Goal: Information Seeking & Learning: Learn about a topic

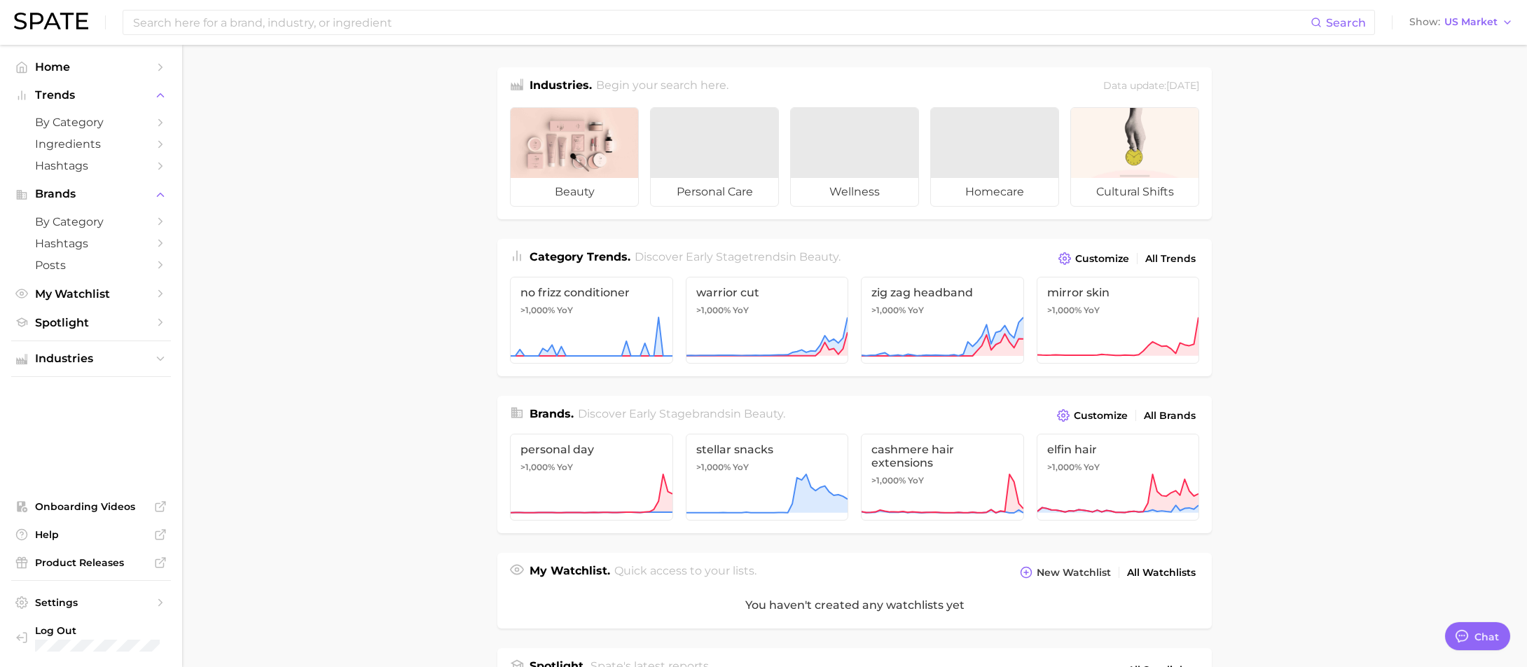
type textarea "x"
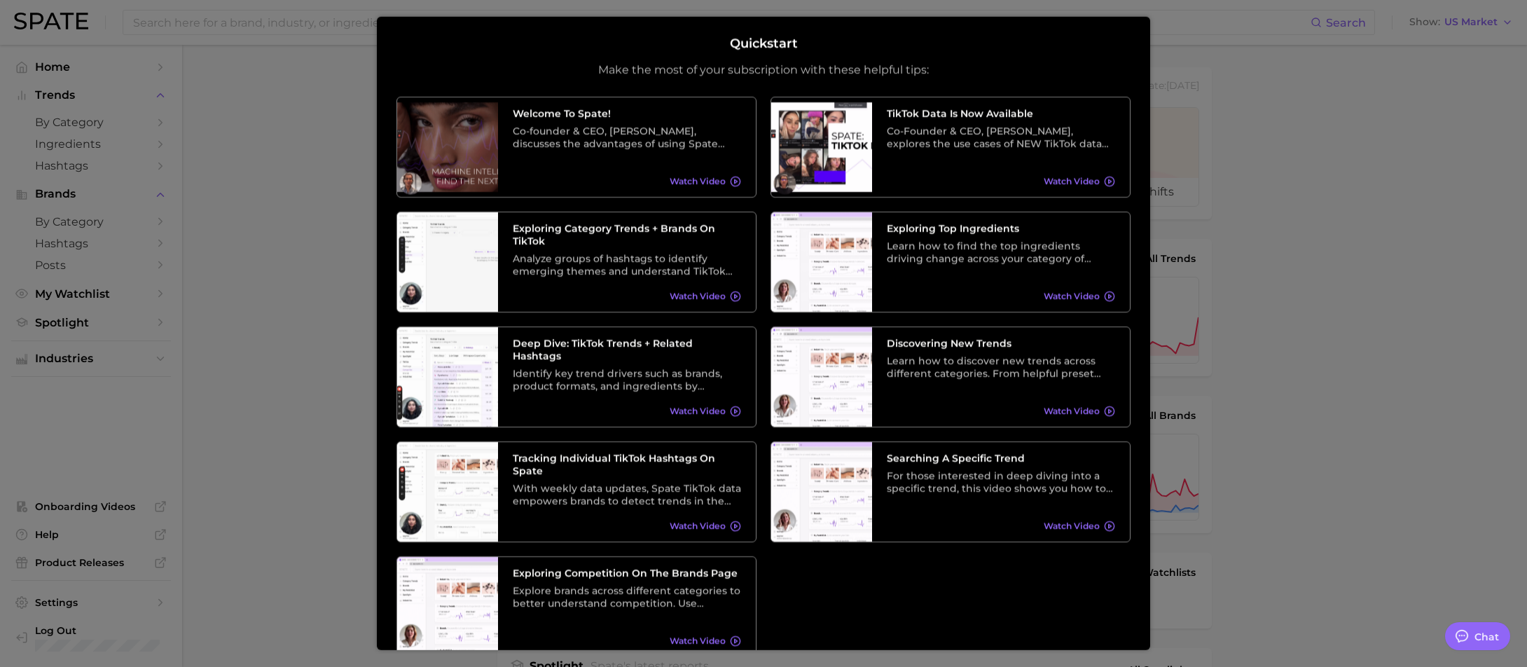
click at [1370, 242] on div at bounding box center [763, 559] width 1527 height 1118
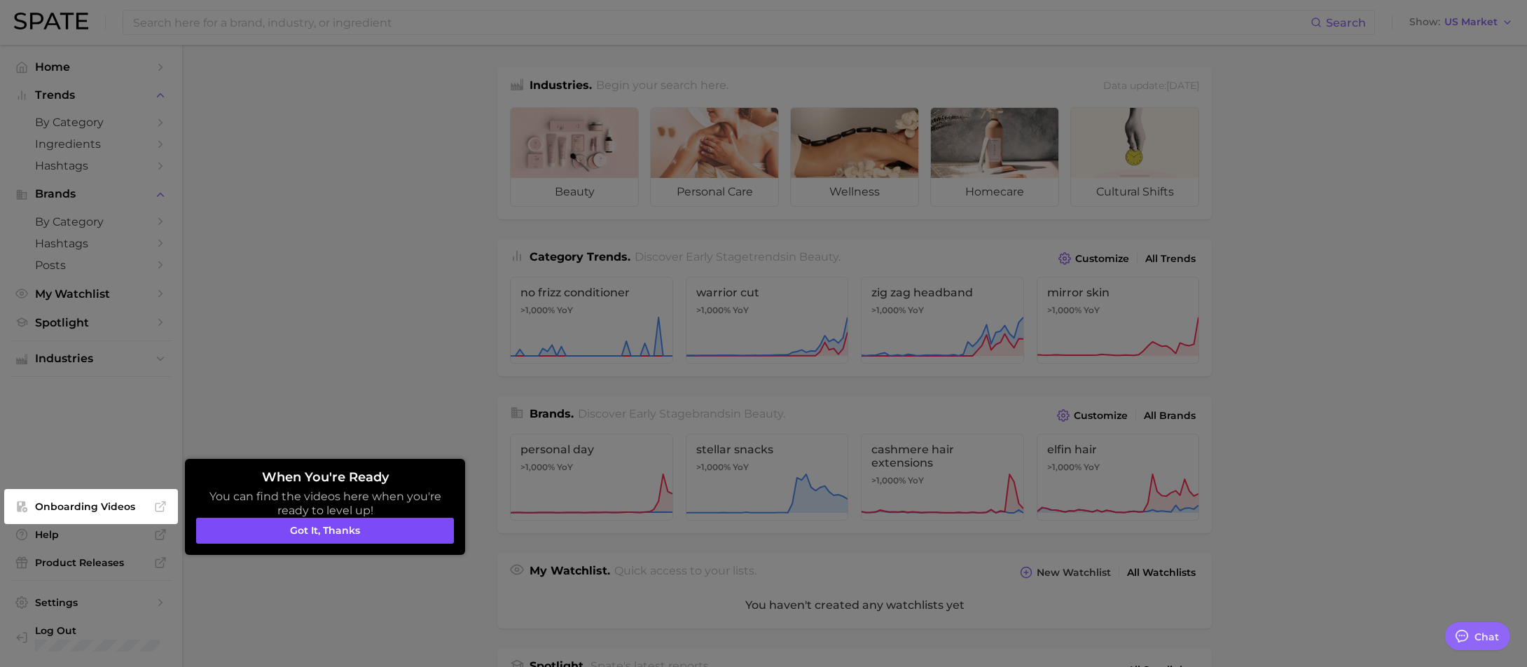
click at [277, 532] on button "Got it, thanks" at bounding box center [325, 531] width 258 height 27
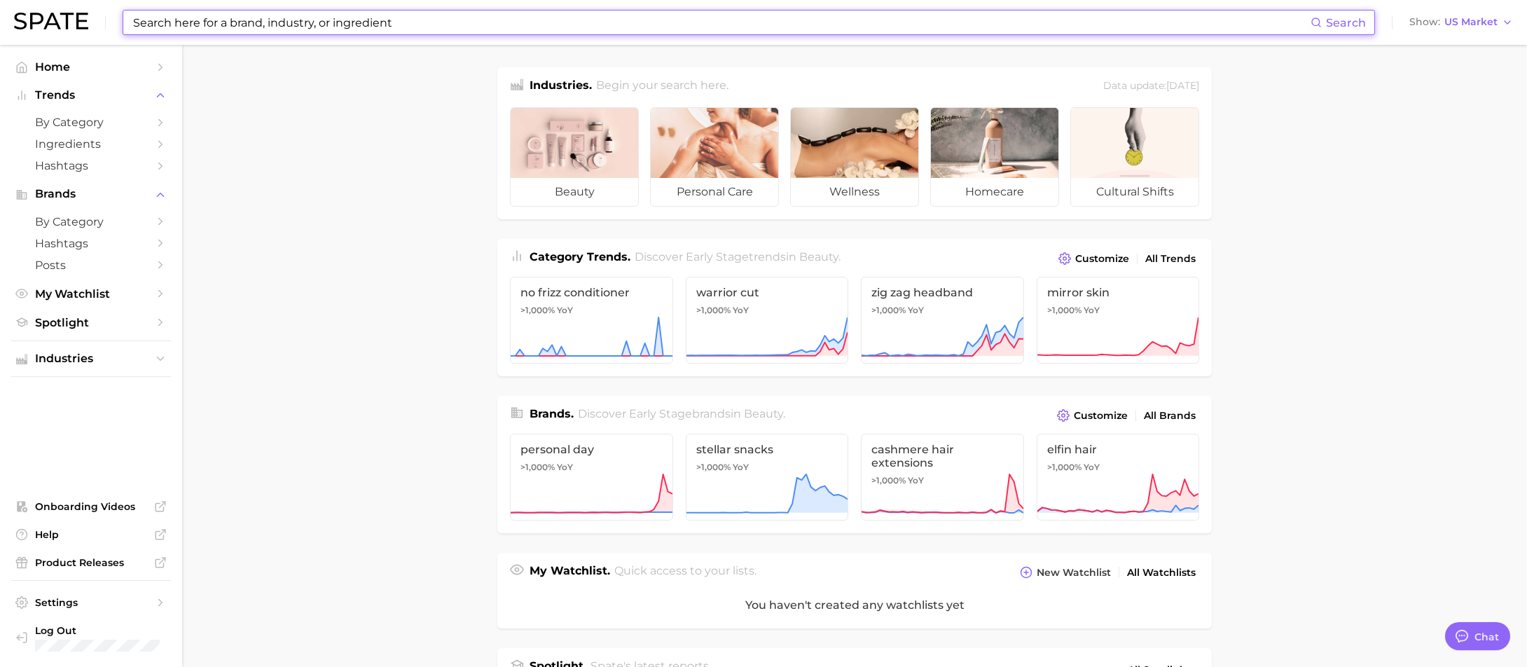
click at [258, 13] on input at bounding box center [721, 23] width 1179 height 24
click at [254, 22] on input at bounding box center [721, 23] width 1179 height 24
type input "w"
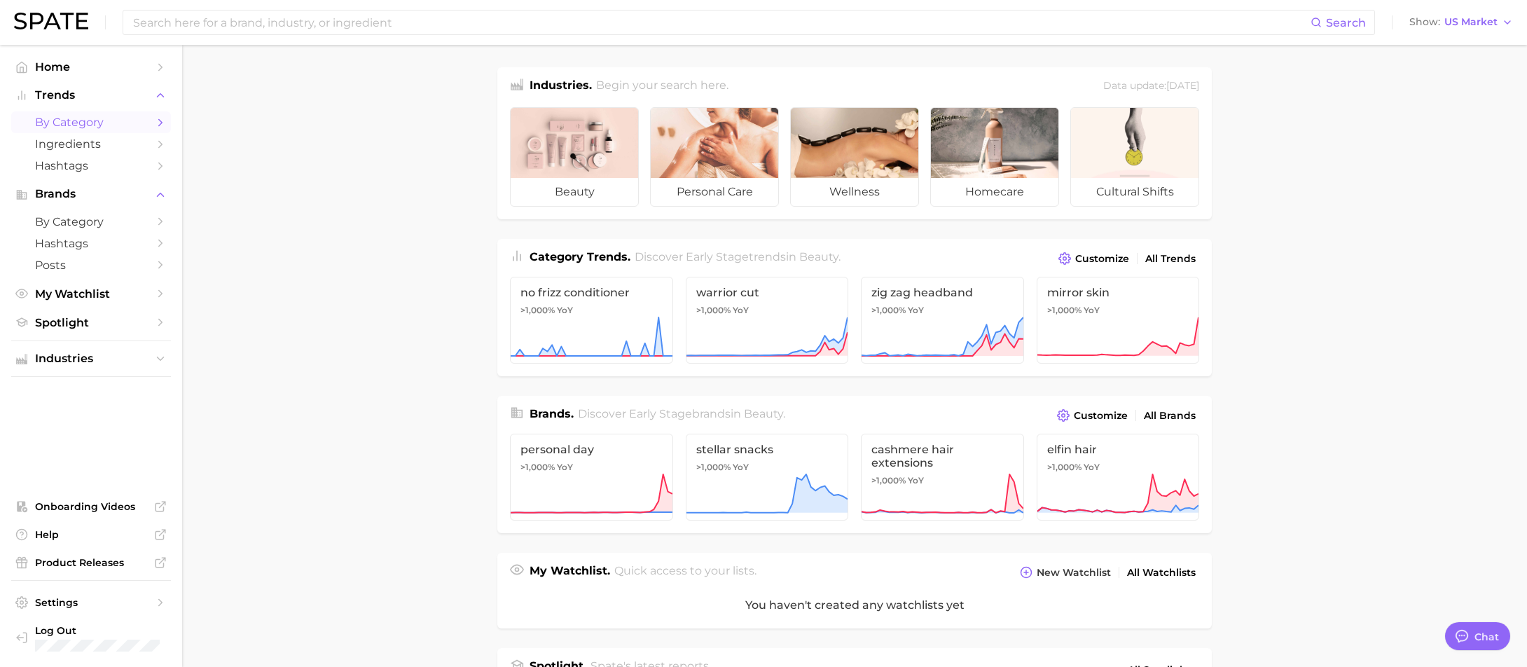
click at [156, 120] on icon "Sidebar" at bounding box center [160, 122] width 13 height 13
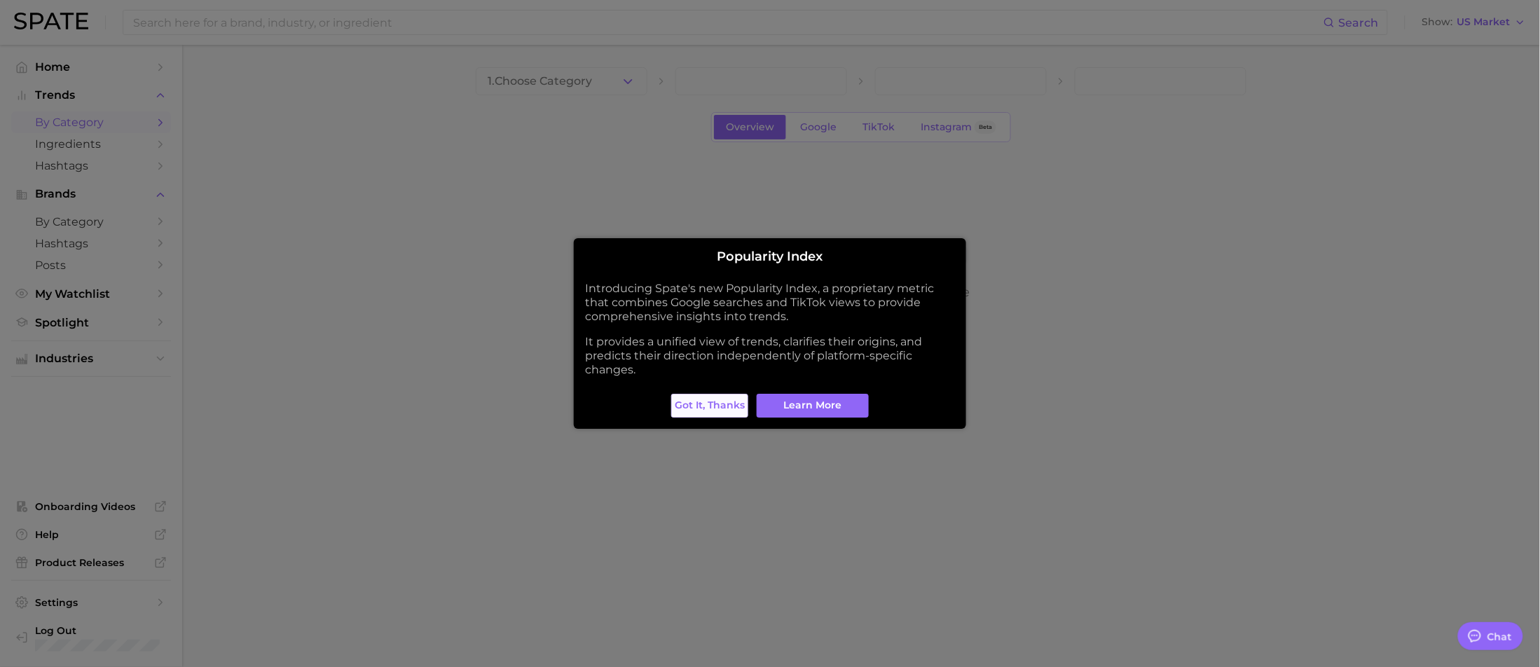
click at [734, 407] on span "Got it, thanks" at bounding box center [710, 405] width 70 height 12
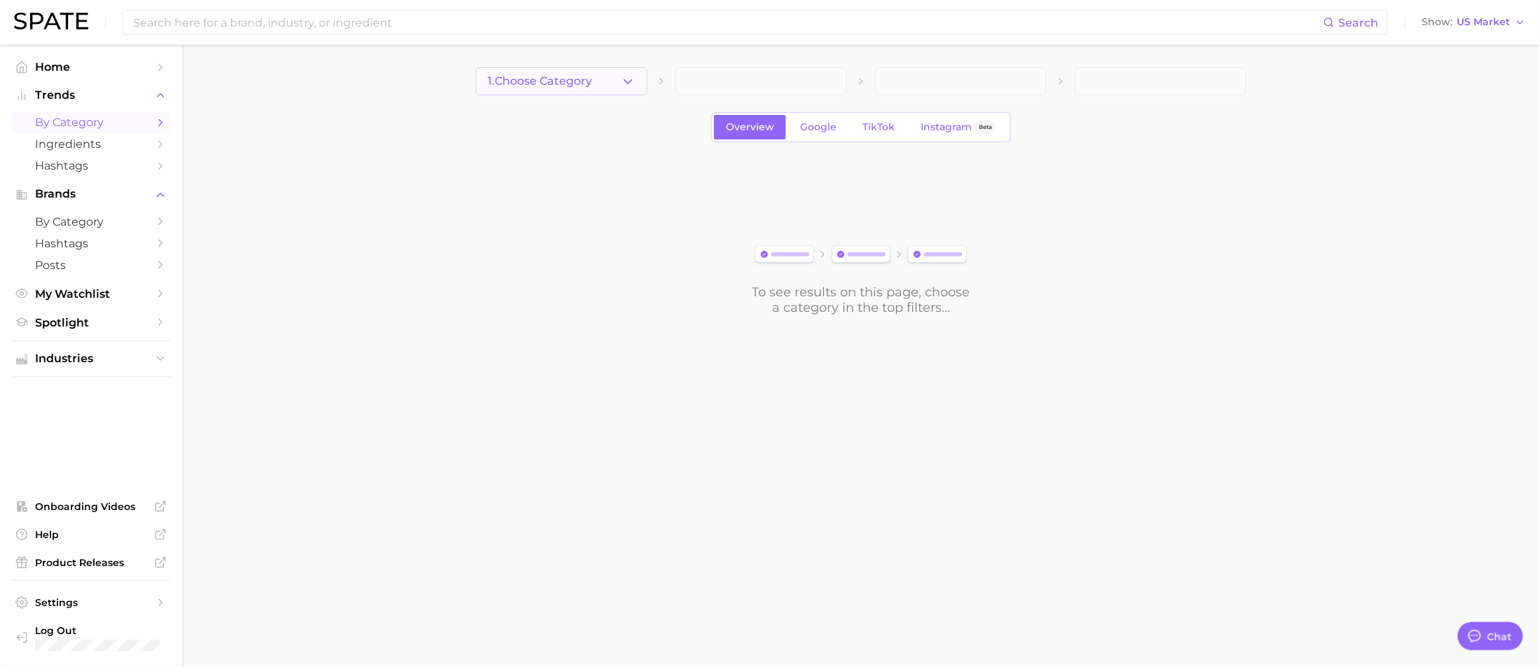
click at [599, 83] on button "1. Choose Category" at bounding box center [562, 81] width 172 height 28
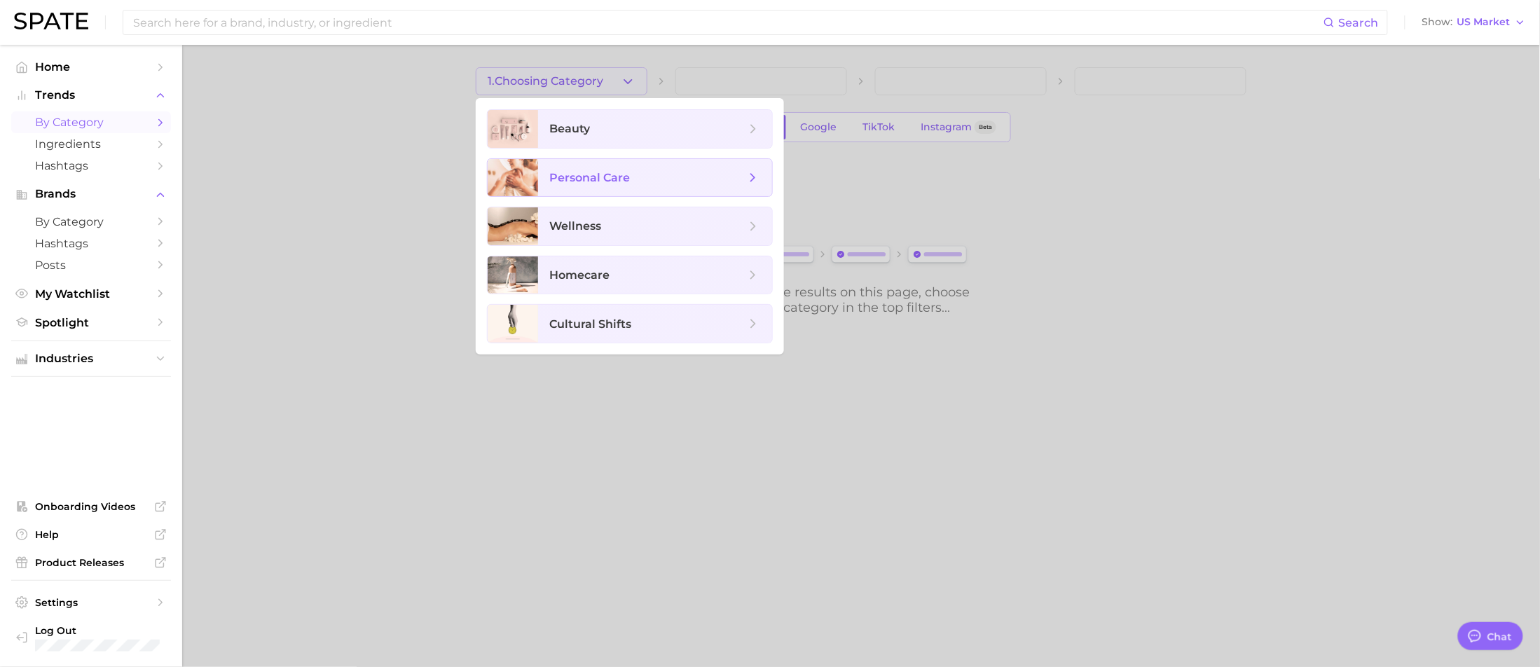
click at [645, 182] on span "personal care" at bounding box center [647, 177] width 196 height 15
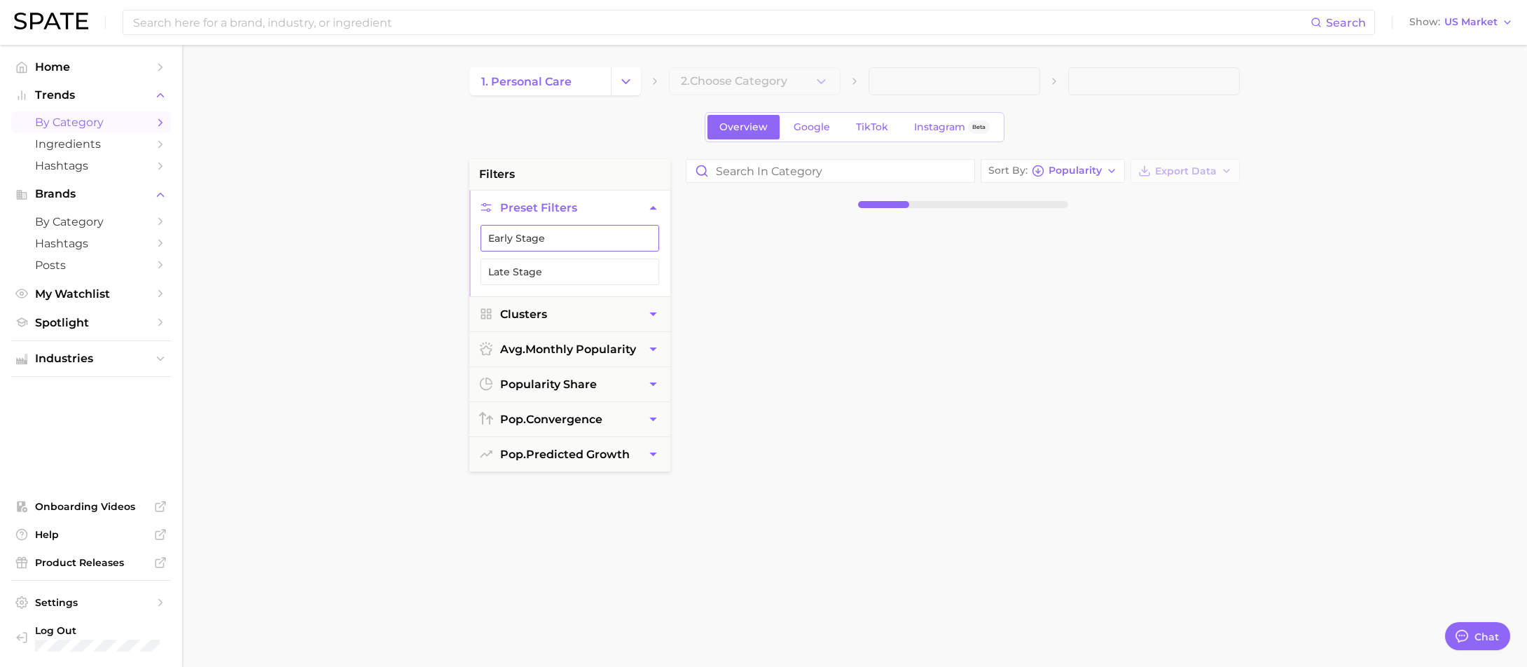
click at [575, 242] on button "Early Stage" at bounding box center [570, 238] width 179 height 27
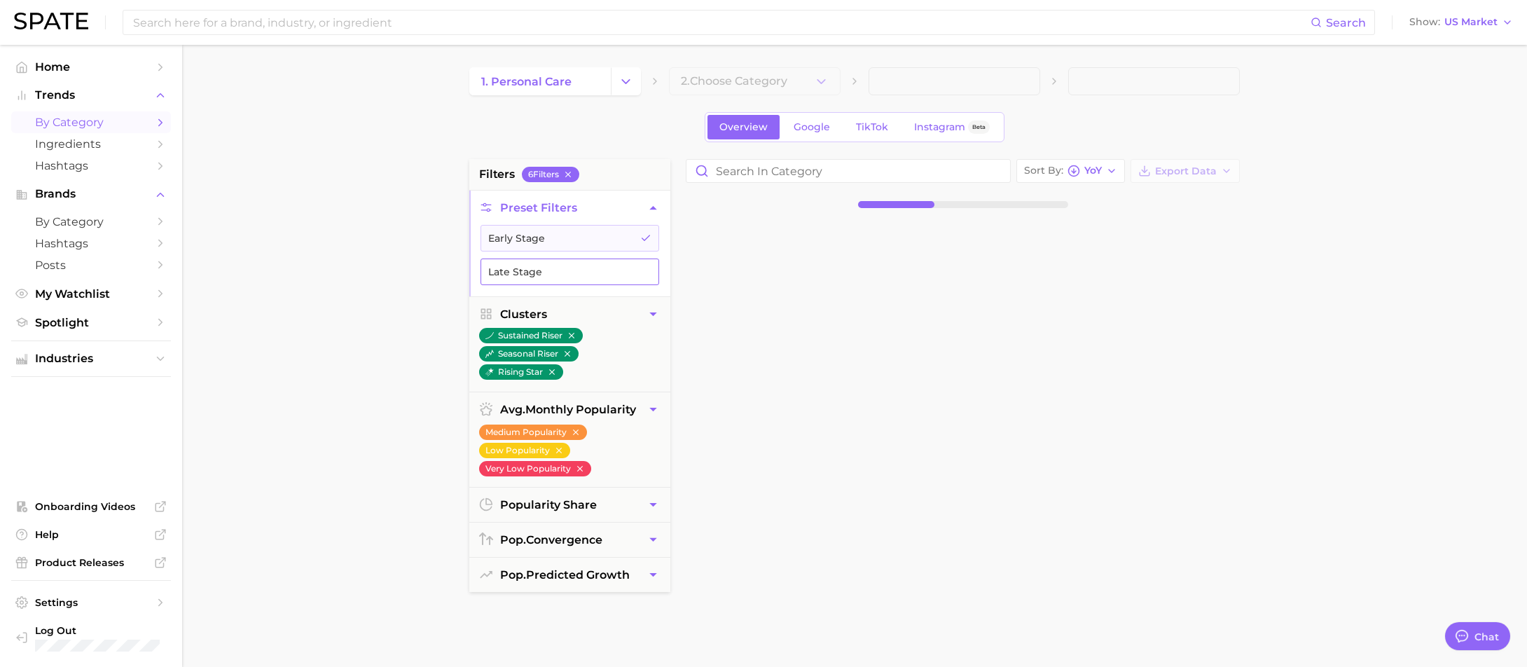
click at [553, 268] on button "Late Stage" at bounding box center [570, 272] width 179 height 27
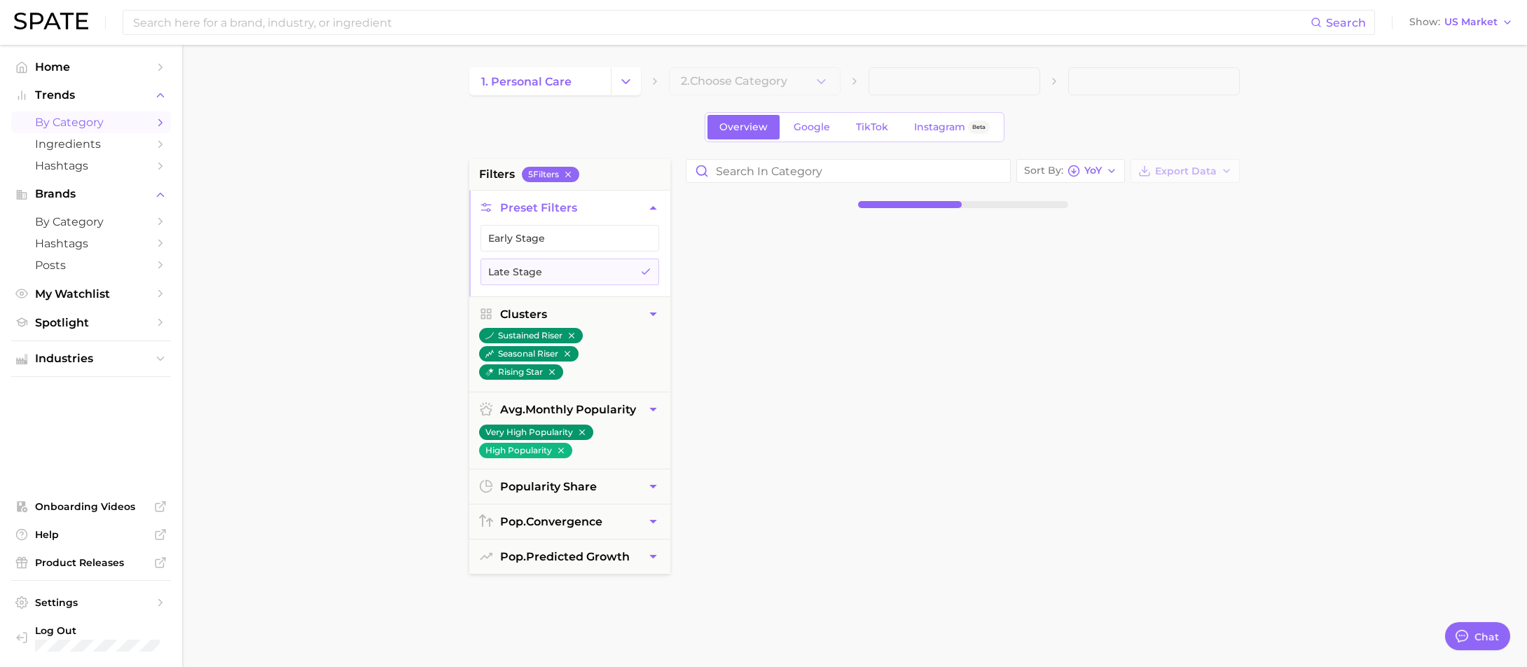
click at [881, 343] on div at bounding box center [969, 559] width 581 height 680
click at [769, 364] on div at bounding box center [969, 559] width 581 height 680
click at [569, 484] on span "popularity share" at bounding box center [548, 486] width 97 height 13
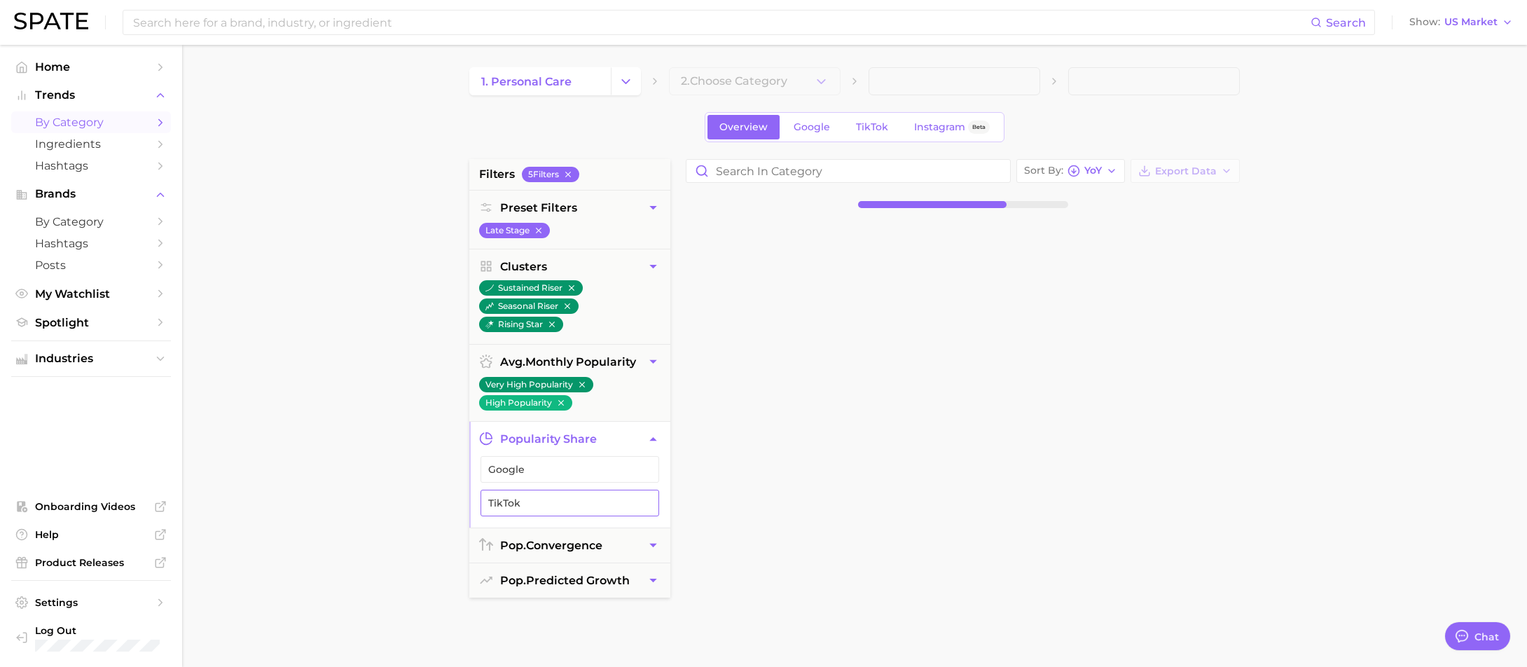
click at [524, 495] on button "TikTok" at bounding box center [570, 503] width 179 height 27
click at [645, 544] on button "pop. convergence" at bounding box center [569, 545] width 201 height 34
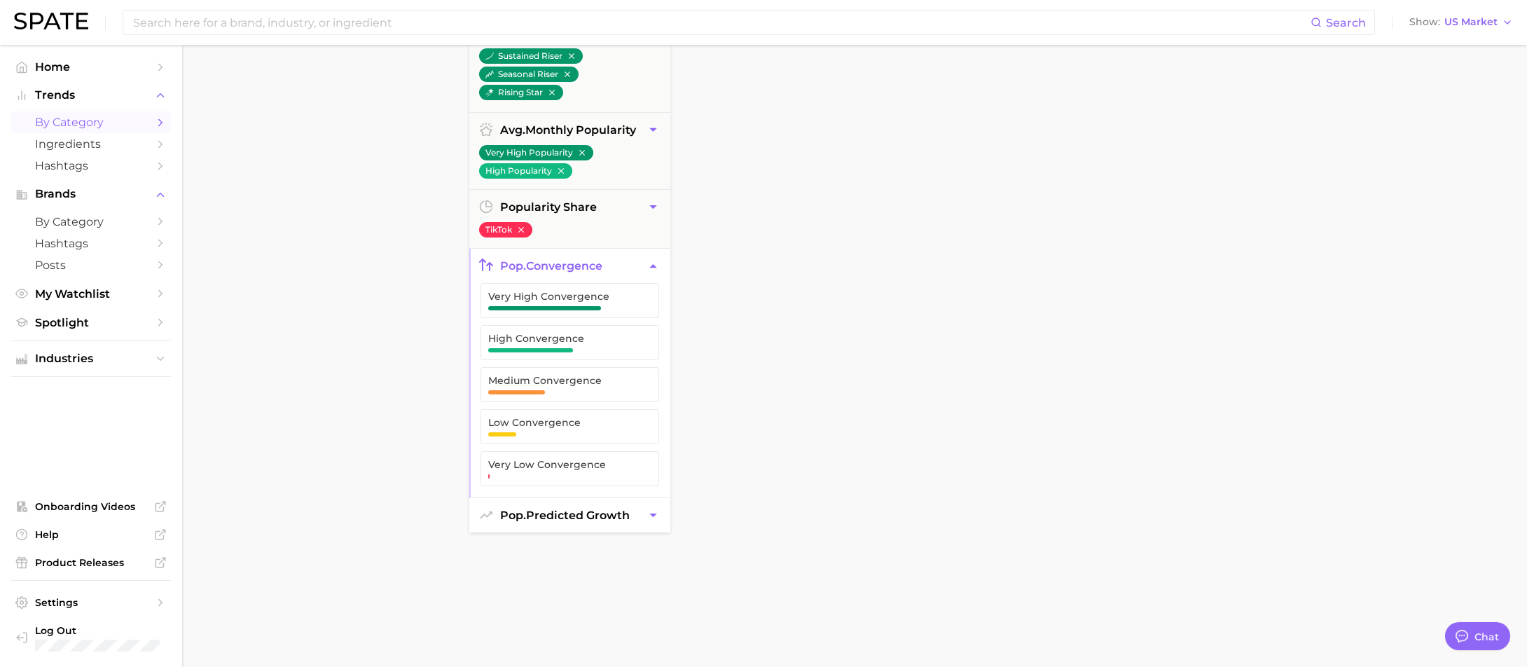
scroll to position [263, 0]
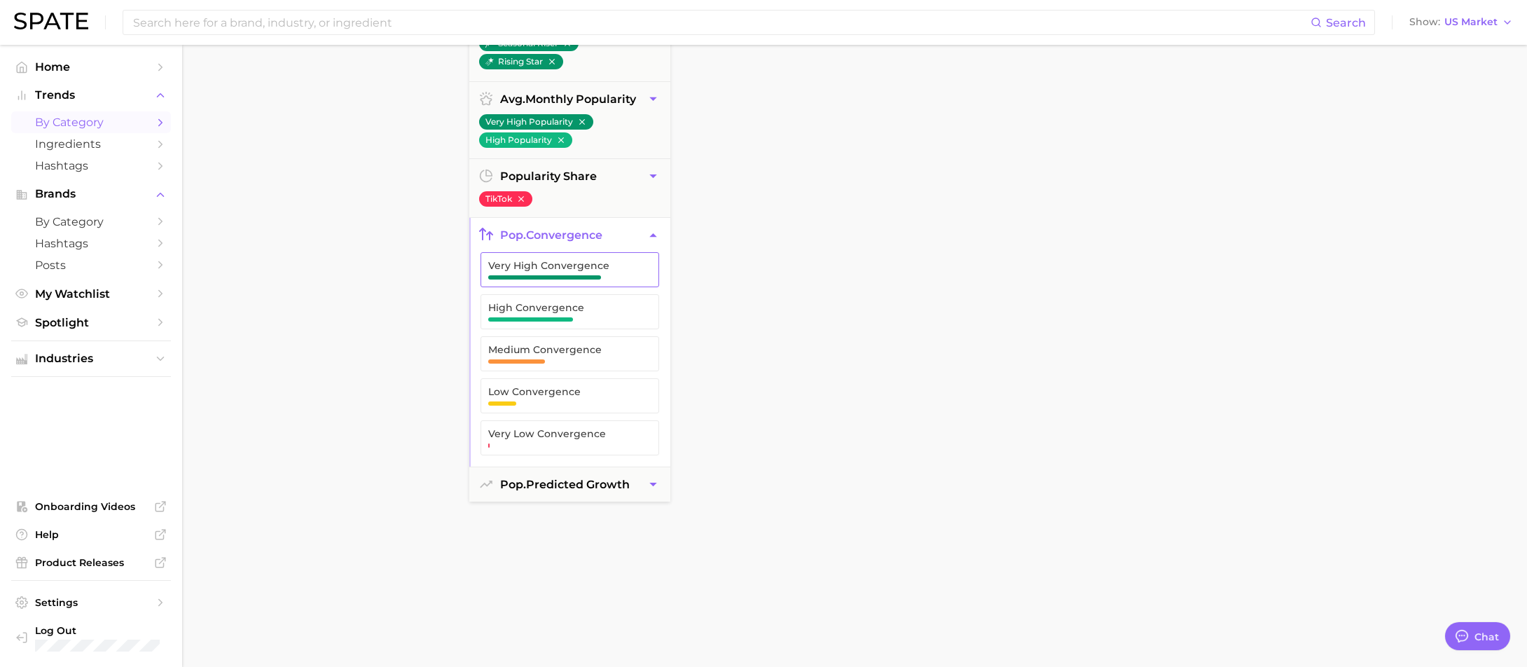
click at [592, 274] on span "Very High Convergence" at bounding box center [558, 270] width 141 height 20
click at [586, 481] on span "pop. predicted growth" at bounding box center [565, 484] width 130 height 13
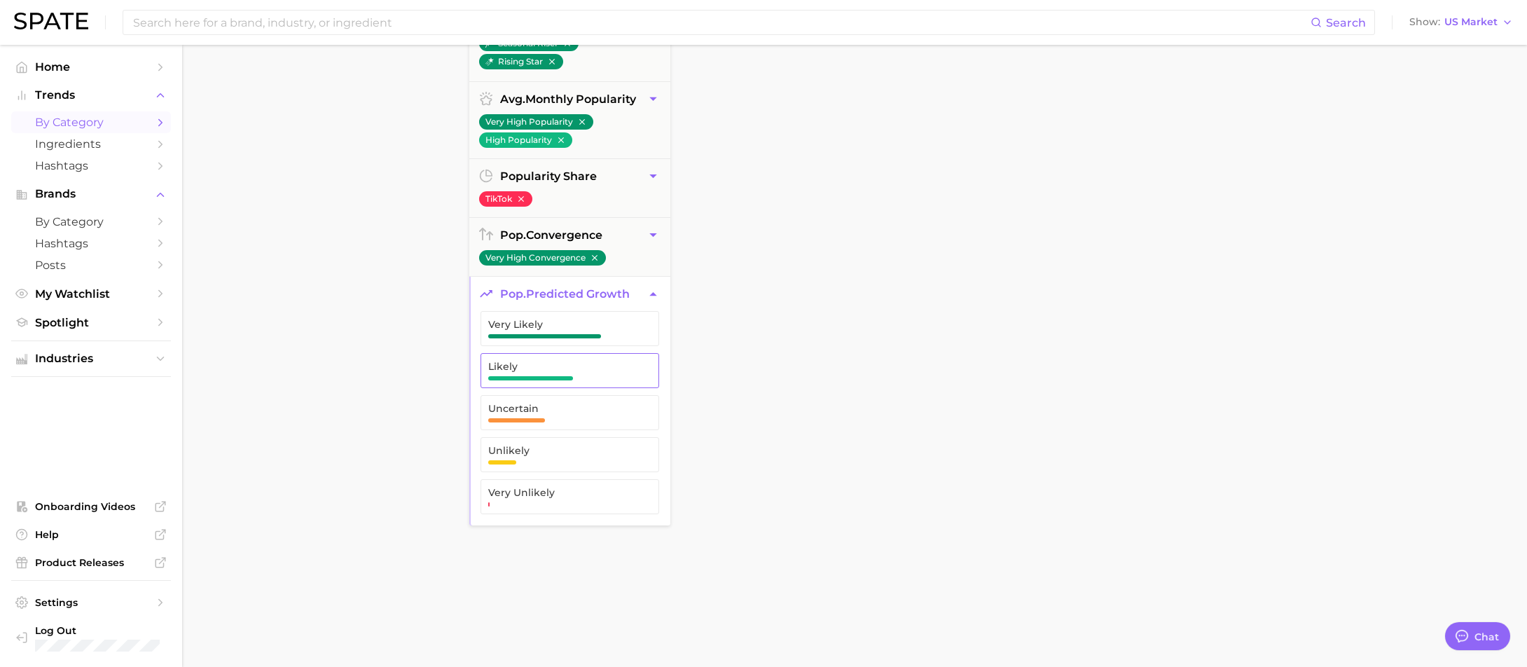
click at [558, 376] on span "Likely" at bounding box center [558, 371] width 141 height 20
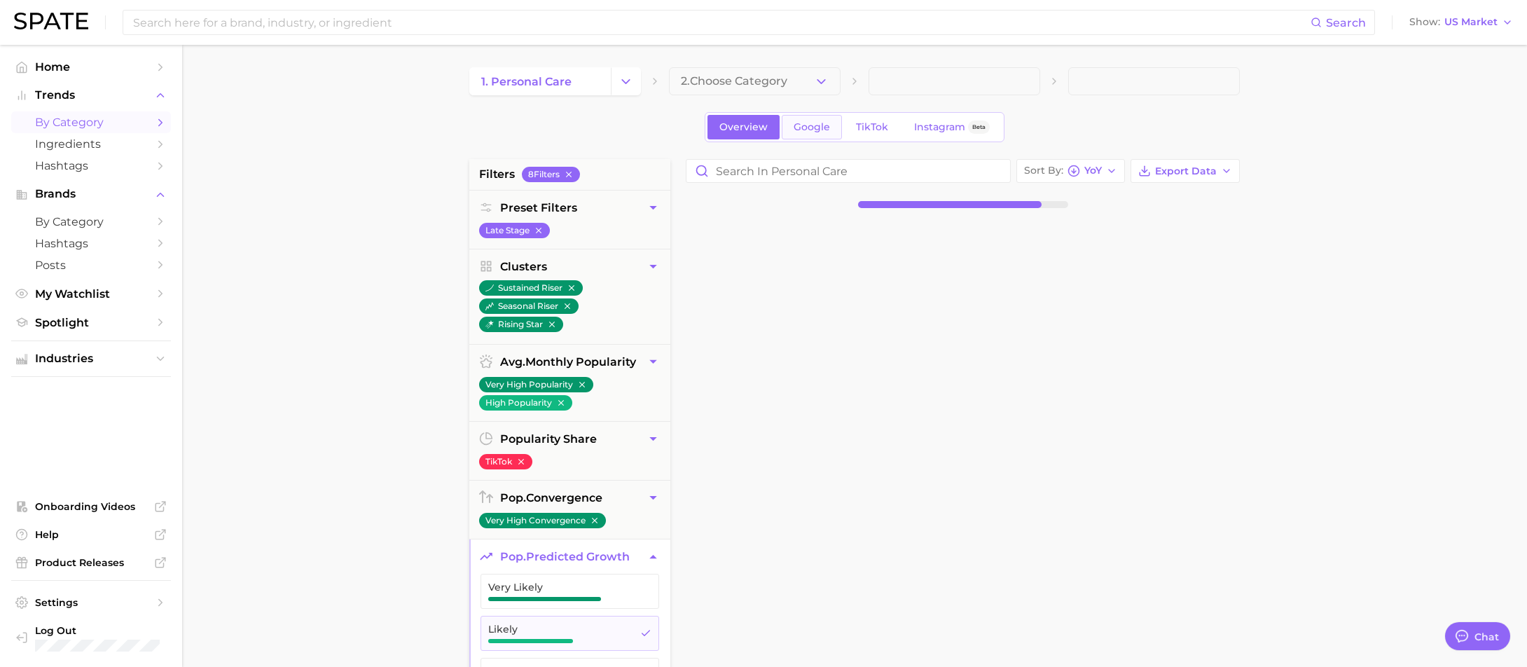
click at [799, 124] on span "Google" at bounding box center [812, 127] width 36 height 12
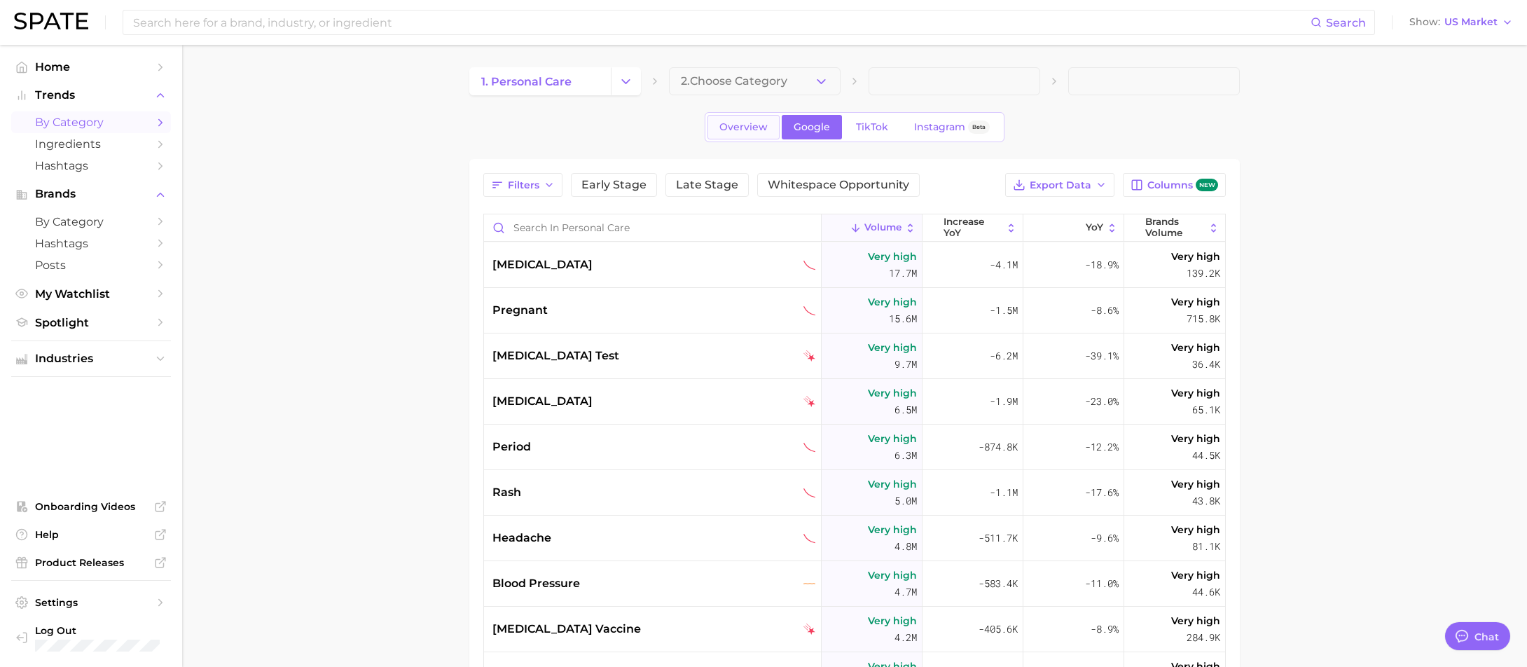
type textarea "x"
click at [741, 132] on span "Overview" at bounding box center [744, 127] width 48 height 12
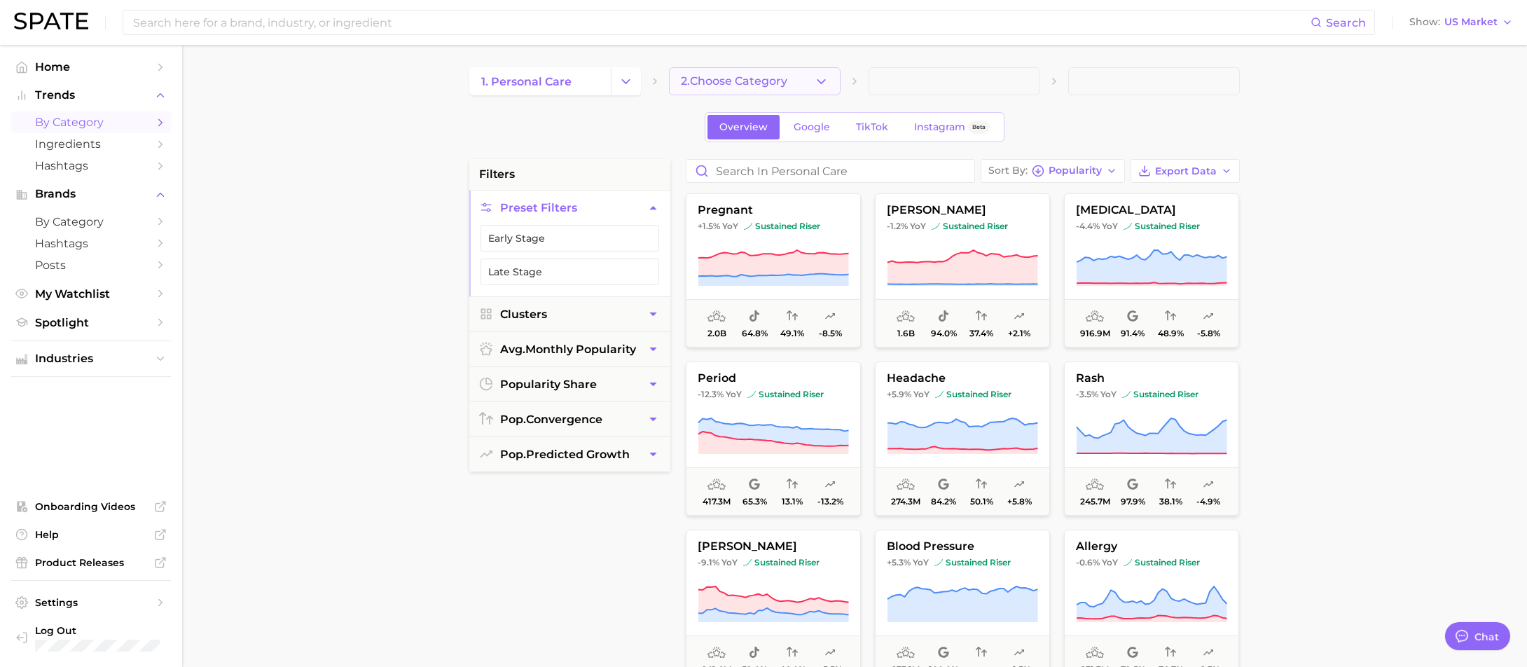
click at [722, 81] on span "2. Choose Category" at bounding box center [734, 81] width 106 height 13
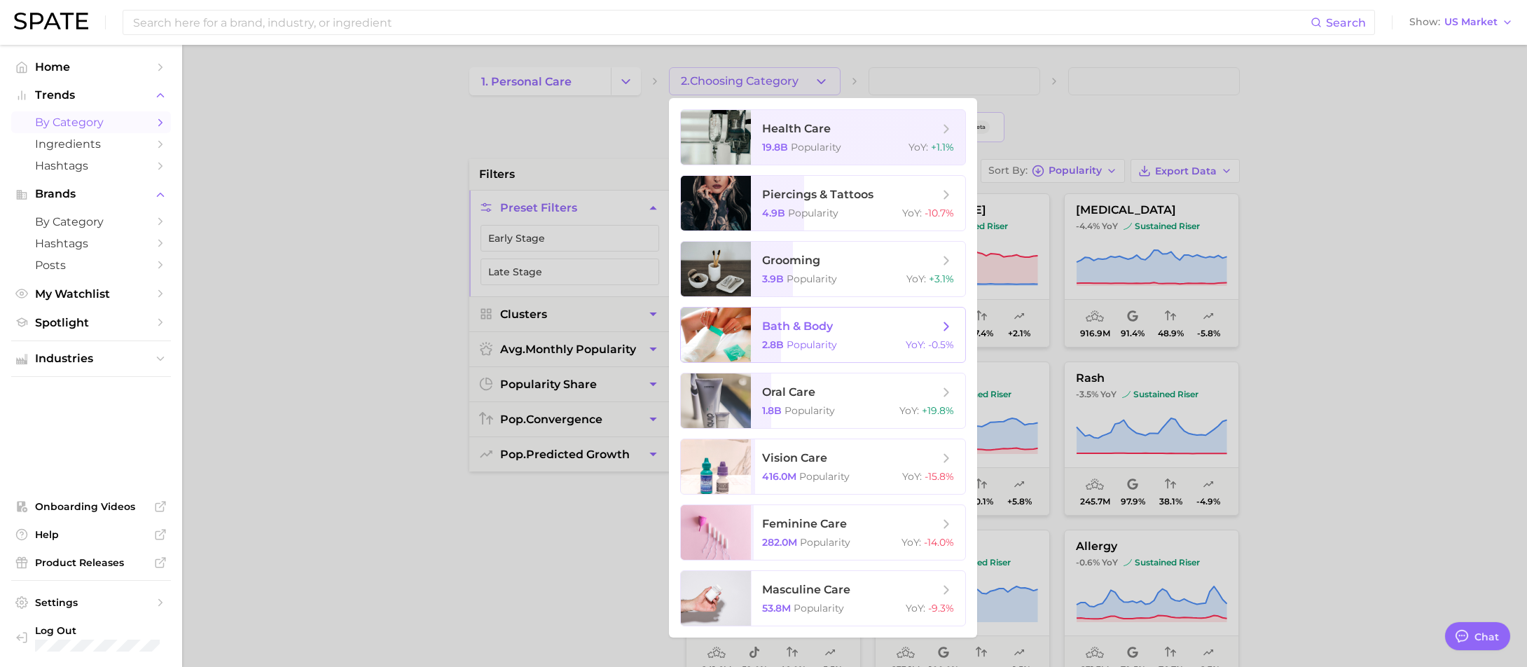
click at [855, 331] on span "bath & body" at bounding box center [850, 326] width 177 height 15
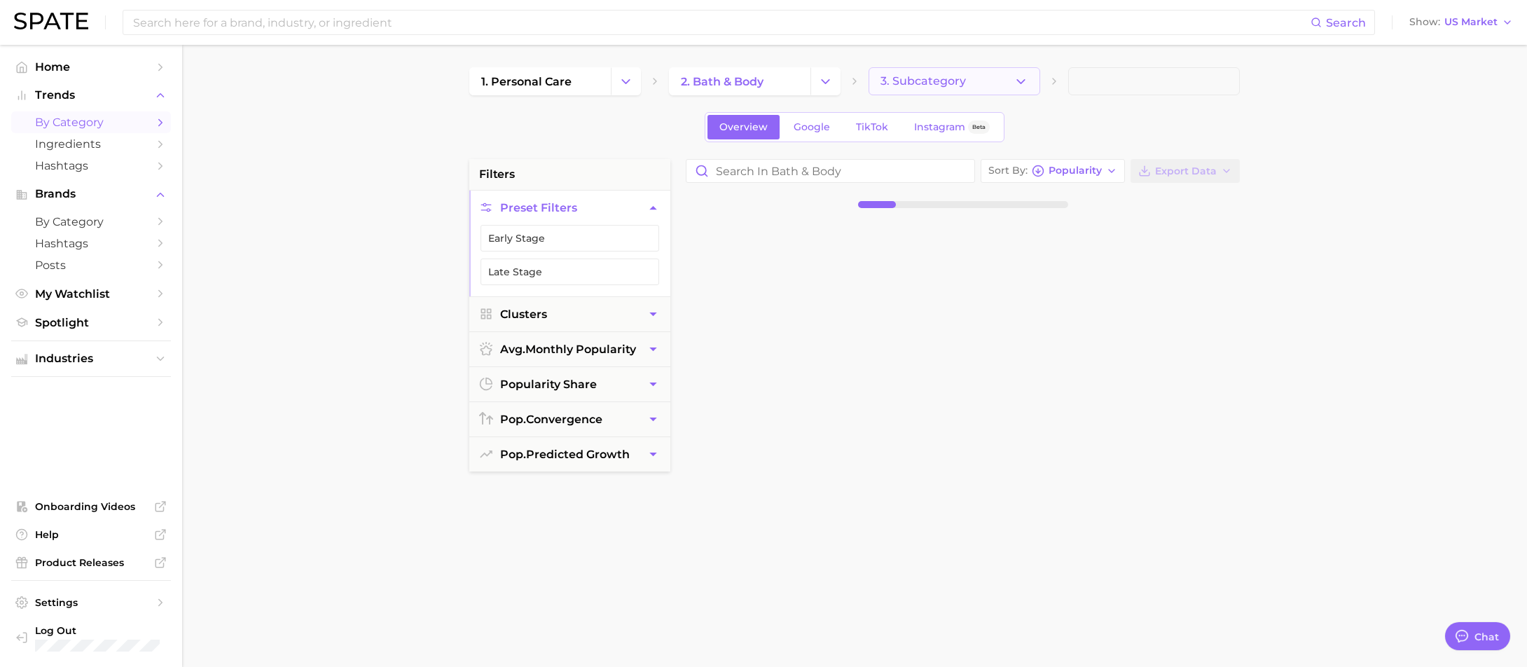
click at [982, 78] on button "3. Subcategory" at bounding box center [955, 81] width 172 height 28
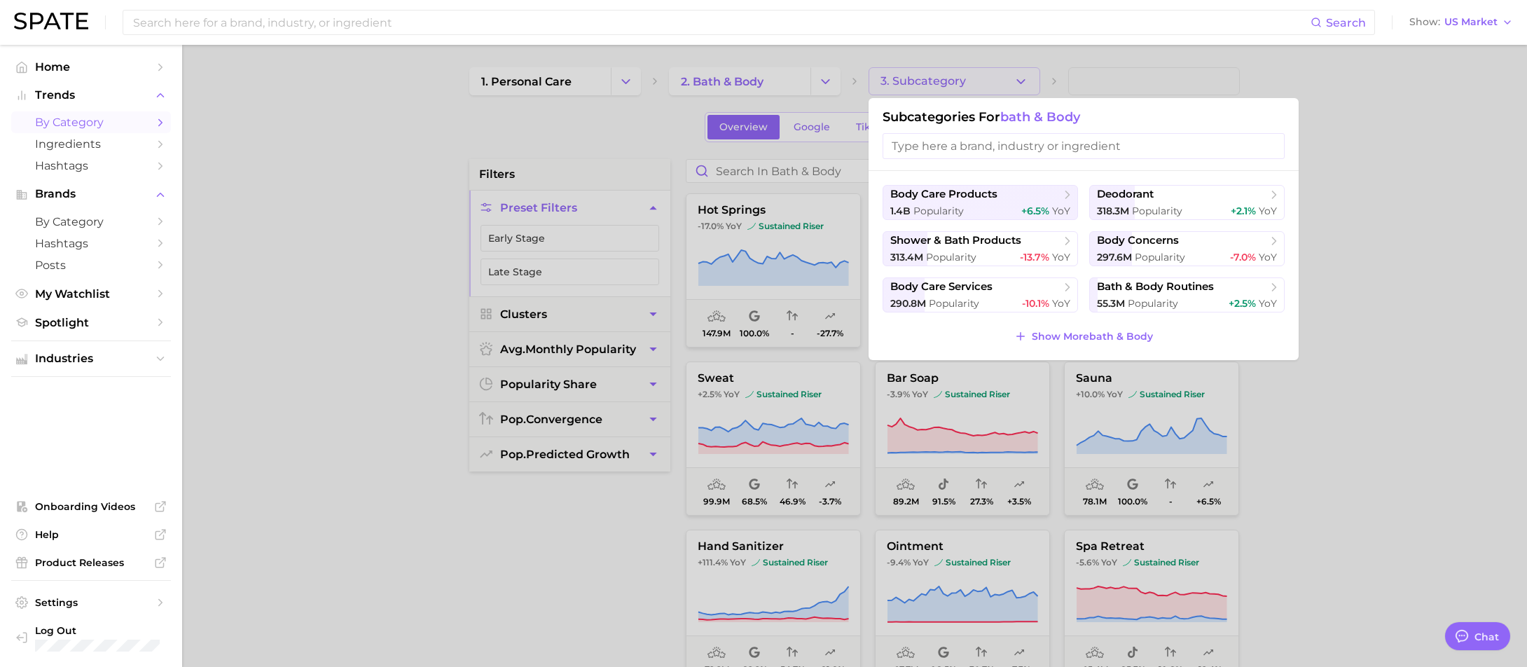
click at [1448, 366] on div at bounding box center [763, 333] width 1527 height 667
